Goal: Task Accomplishment & Management: Manage account settings

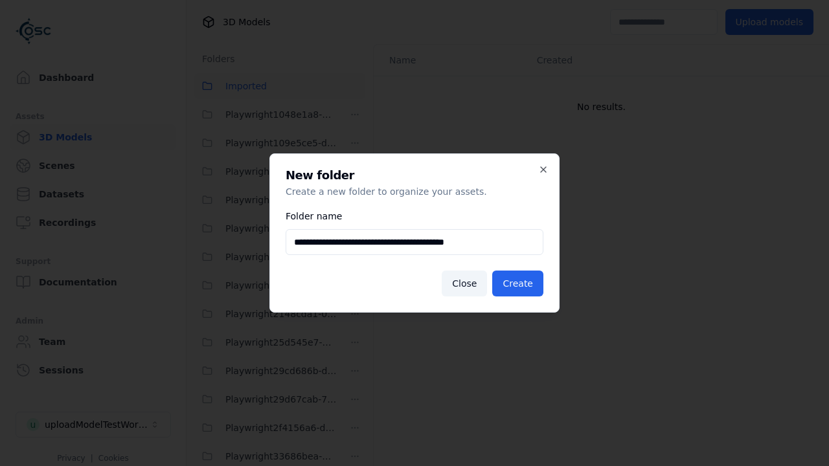
scroll to position [2167, 0]
type input "**********"
click at [519, 284] on button "Create" at bounding box center [517, 284] width 51 height 26
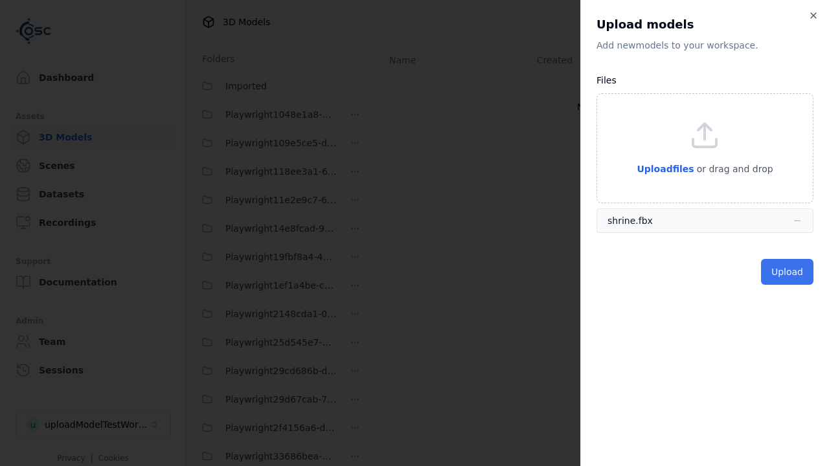
click at [788, 271] on button "Upload" at bounding box center [787, 272] width 52 height 26
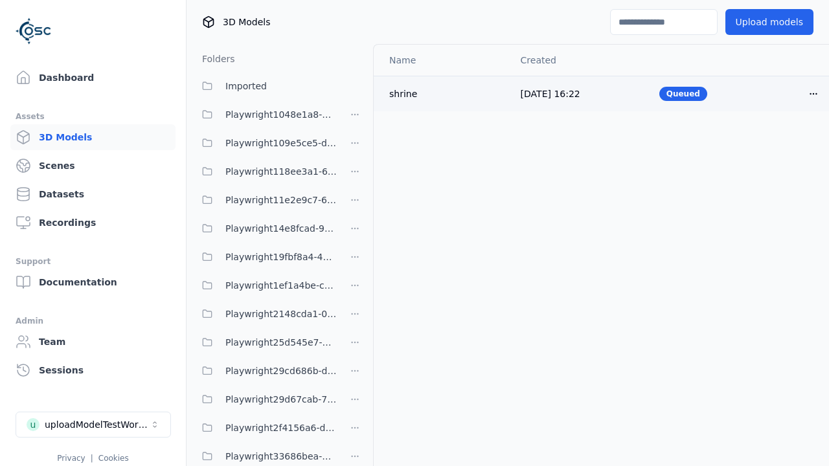
click at [791, 93] on html "Support Dashboard Assets 3D Models Scenes Datasets Recordings Support Documenta…" at bounding box center [414, 233] width 829 height 466
click at [763, 142] on div "Delete" at bounding box center [763, 143] width 76 height 21
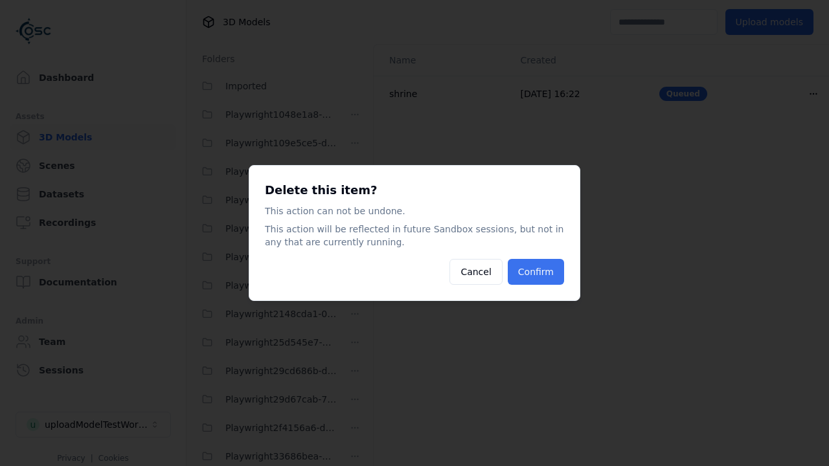
click at [537, 272] on button "Confirm" at bounding box center [536, 272] width 56 height 26
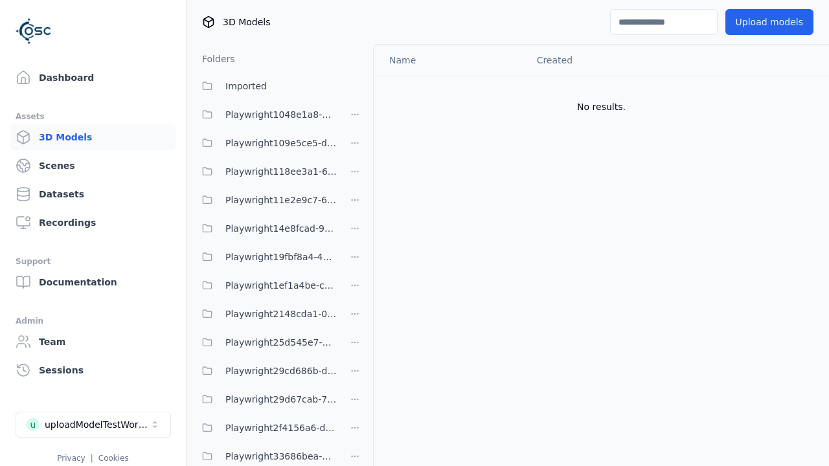
click at [355, 233] on html "Support Dashboard Assets 3D Models Scenes Datasets Recordings Support Documenta…" at bounding box center [414, 233] width 829 height 466
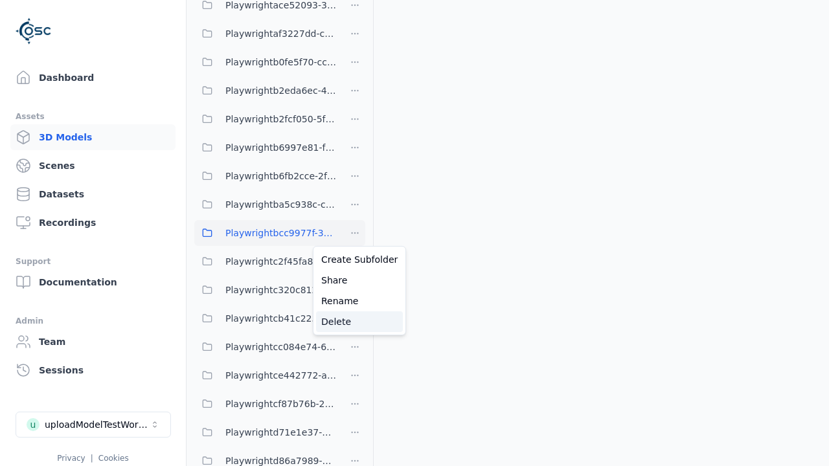
click at [354, 321] on div "Delete" at bounding box center [359, 322] width 87 height 21
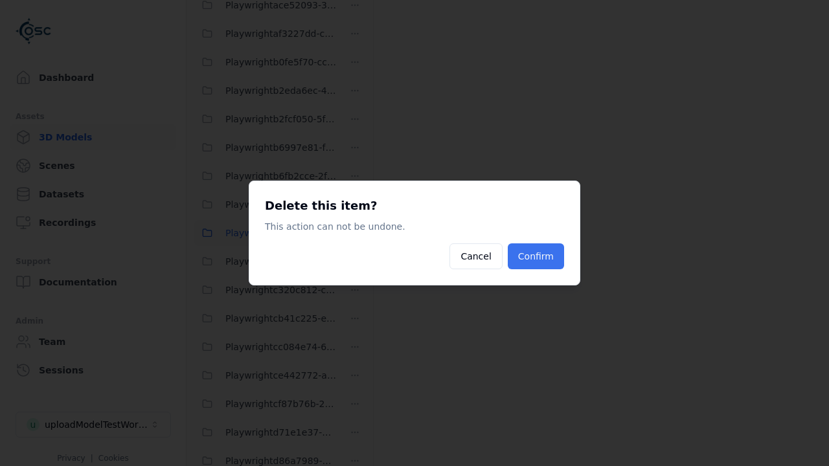
click at [537, 256] on button "Confirm" at bounding box center [536, 257] width 56 height 26
